Goal: Transaction & Acquisition: Book appointment/travel/reservation

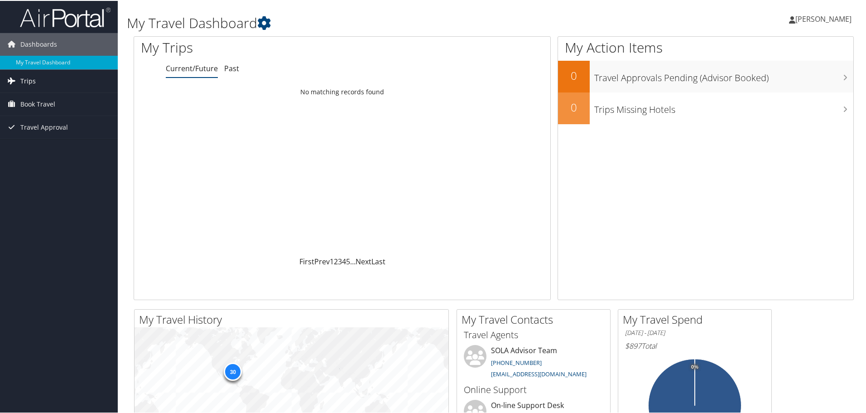
click at [41, 80] on link "Trips" at bounding box center [59, 80] width 118 height 23
click at [37, 140] on span "Book Travel" at bounding box center [37, 144] width 35 height 23
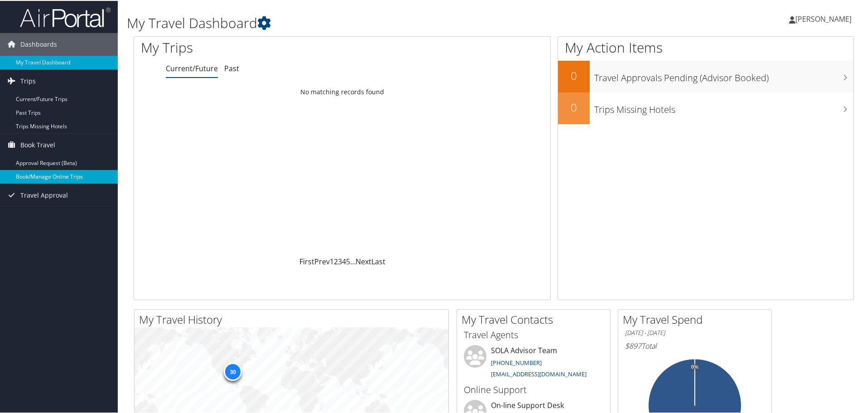
click at [50, 171] on link "Book/Manage Online Trips" at bounding box center [59, 176] width 118 height 14
